Goal: Communication & Community: Share content

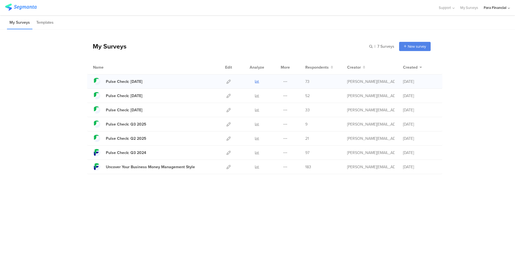
click at [258, 81] on icon at bounding box center [257, 82] width 4 height 4
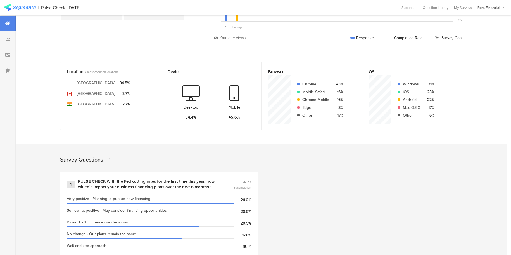
scroll to position [110, 0]
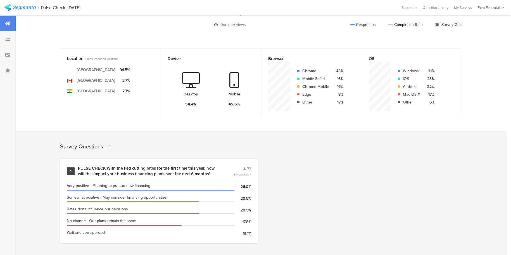
click at [73, 171] on div "1" at bounding box center [71, 172] width 8 height 8
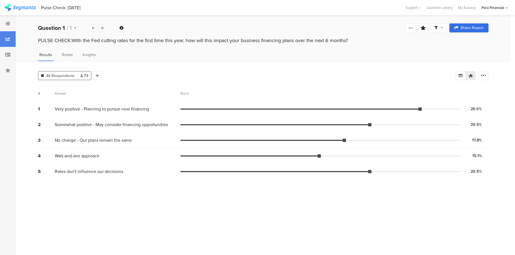
click at [462, 28] on span "Share Report" at bounding box center [472, 28] width 23 height 4
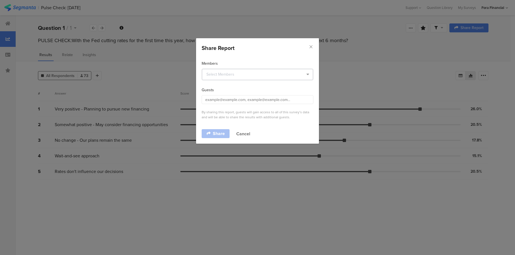
click at [308, 73] on icon "dialog" at bounding box center [307, 74] width 7 height 11
click at [215, 100] on input "dialog" at bounding box center [258, 99] width 112 height 9
type input "darren.oster@forafinancial.com"
click at [220, 133] on span "Share" at bounding box center [219, 134] width 12 height 4
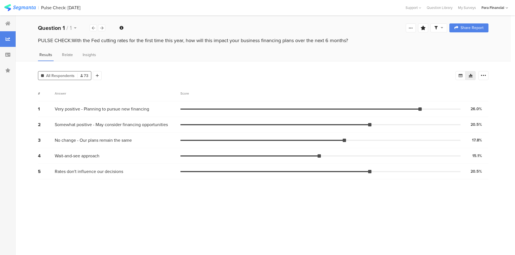
click at [444, 29] on div at bounding box center [438, 27] width 17 height 9
click at [412, 29] on icon at bounding box center [411, 28] width 4 height 4
click at [481, 76] on icon at bounding box center [484, 76] width 6 height 6
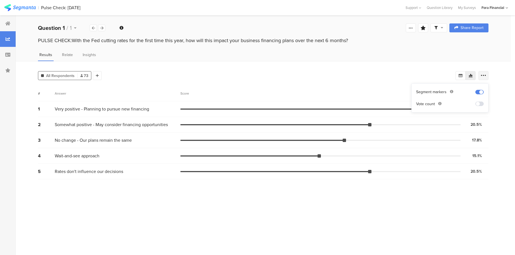
click at [481, 76] on icon at bounding box center [484, 76] width 6 height 6
click at [63, 56] on span "Relate" at bounding box center [67, 55] width 11 height 6
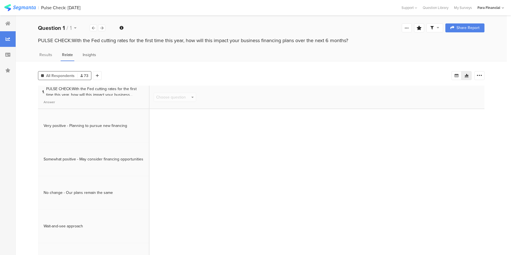
click at [91, 54] on span "Insights" at bounding box center [89, 55] width 13 height 6
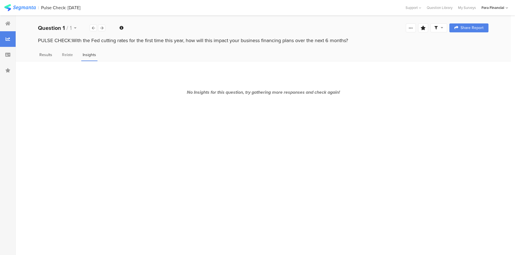
click at [50, 56] on span "Results" at bounding box center [45, 55] width 13 height 6
